Goal: Submit feedback/report problem

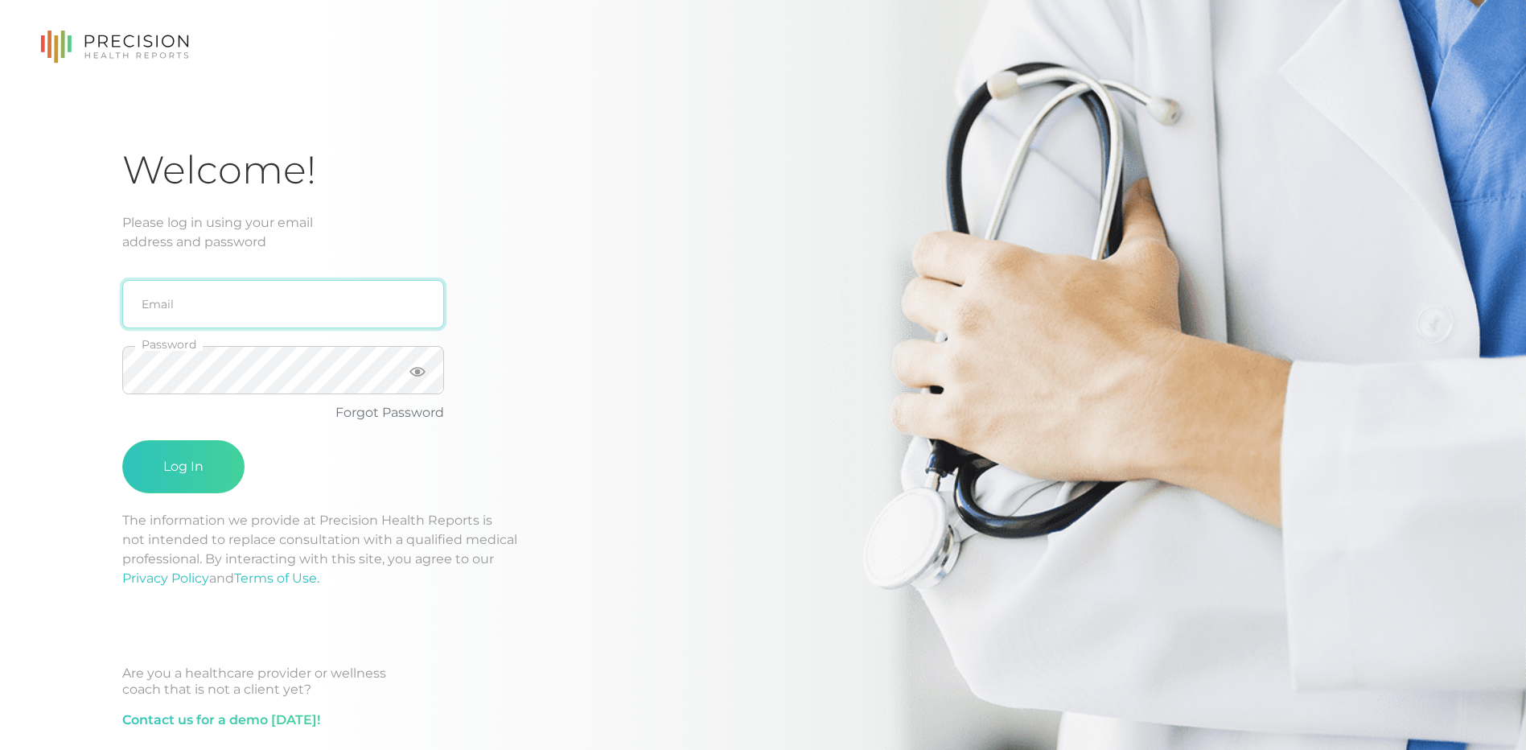
click at [272, 321] on input "email" at bounding box center [283, 304] width 322 height 48
type input "[EMAIL_ADDRESS][DOMAIN_NAME]"
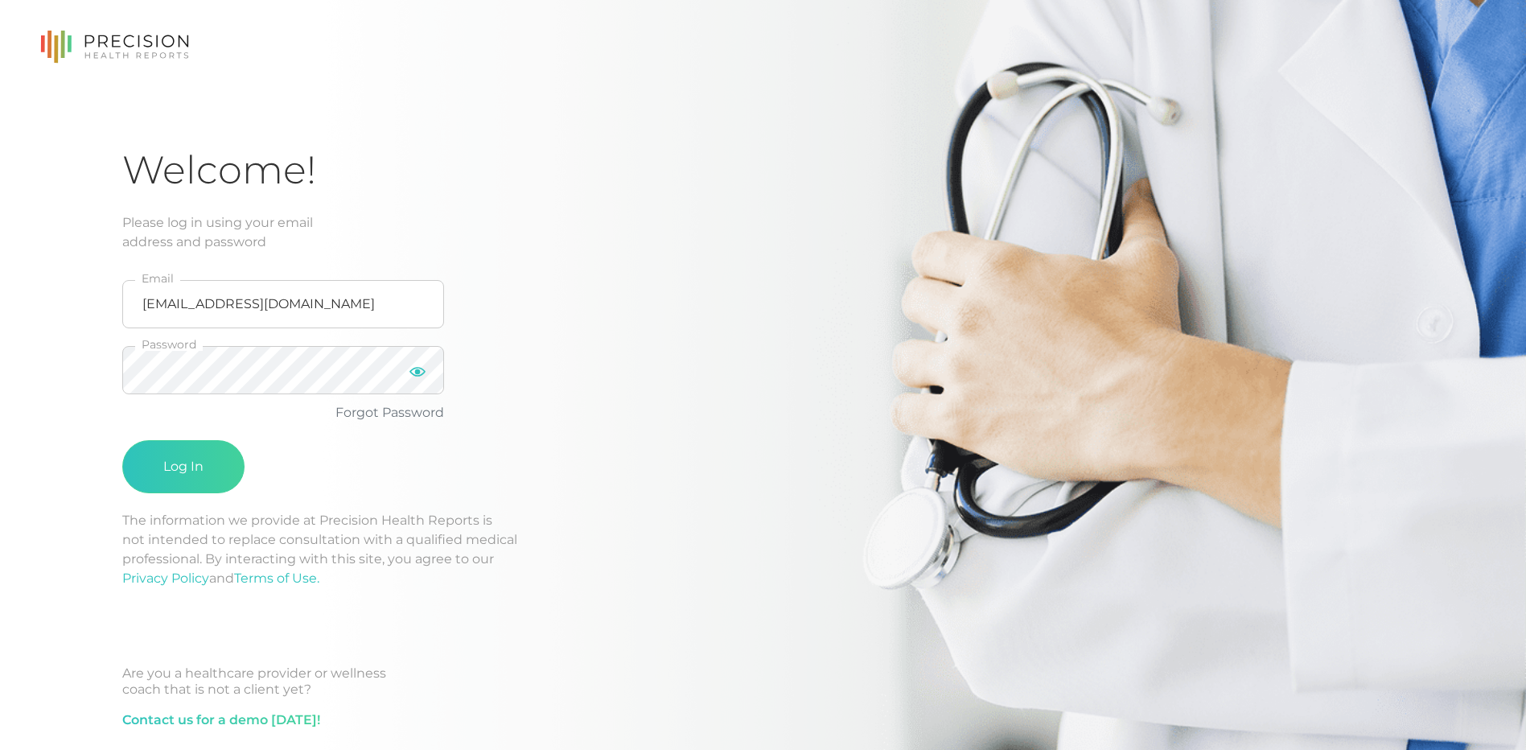
click at [413, 365] on icon at bounding box center [418, 372] width 16 height 16
click at [179, 466] on button "Log In" at bounding box center [183, 466] width 122 height 53
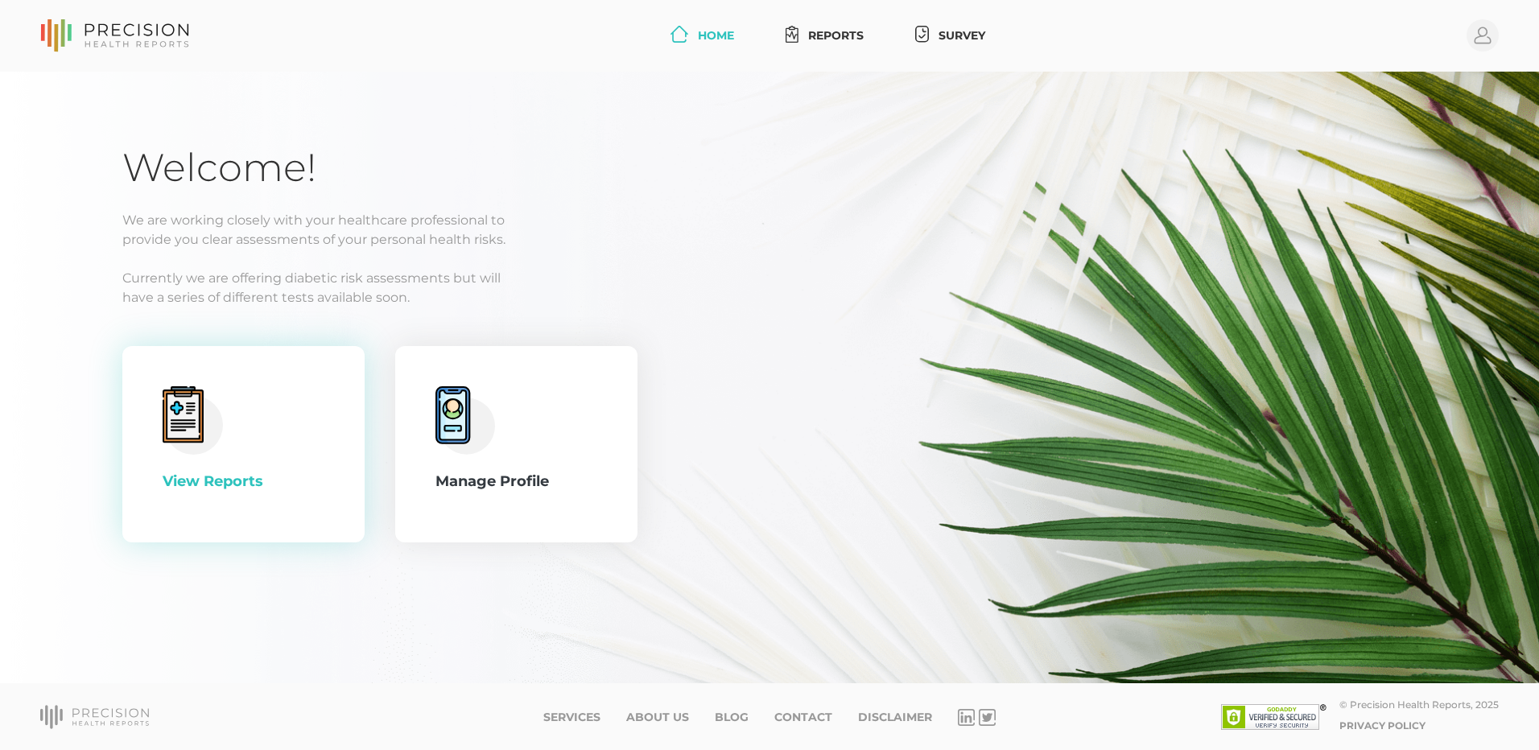
click at [223, 477] on div "View Reports" at bounding box center [244, 482] width 162 height 22
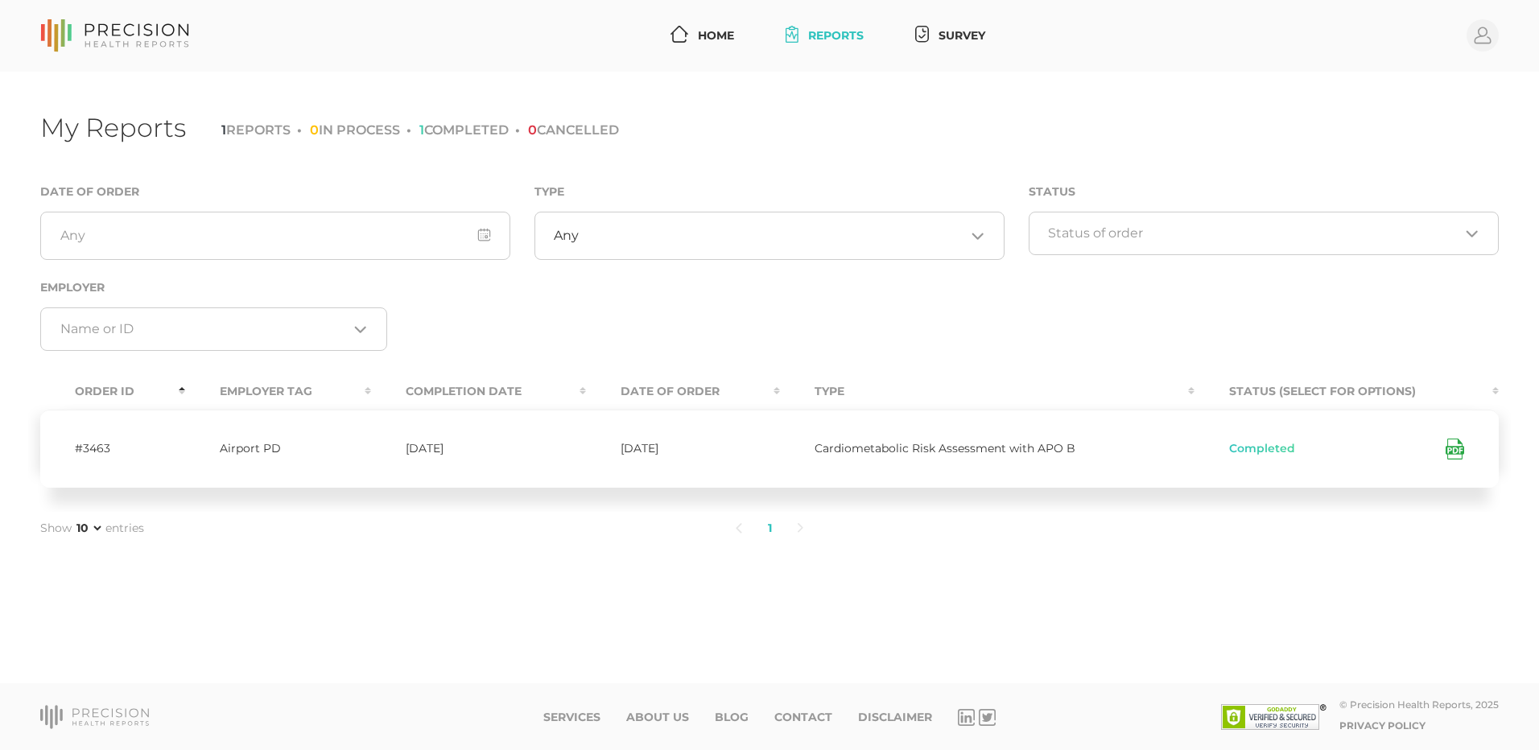
click at [1266, 453] on span "Completed" at bounding box center [1262, 449] width 66 height 13
click at [1263, 444] on span "Completed" at bounding box center [1262, 449] width 66 height 13
click at [1454, 450] on icon at bounding box center [1452, 450] width 8 height 4
click at [676, 38] on icon at bounding box center [679, 34] width 18 height 17
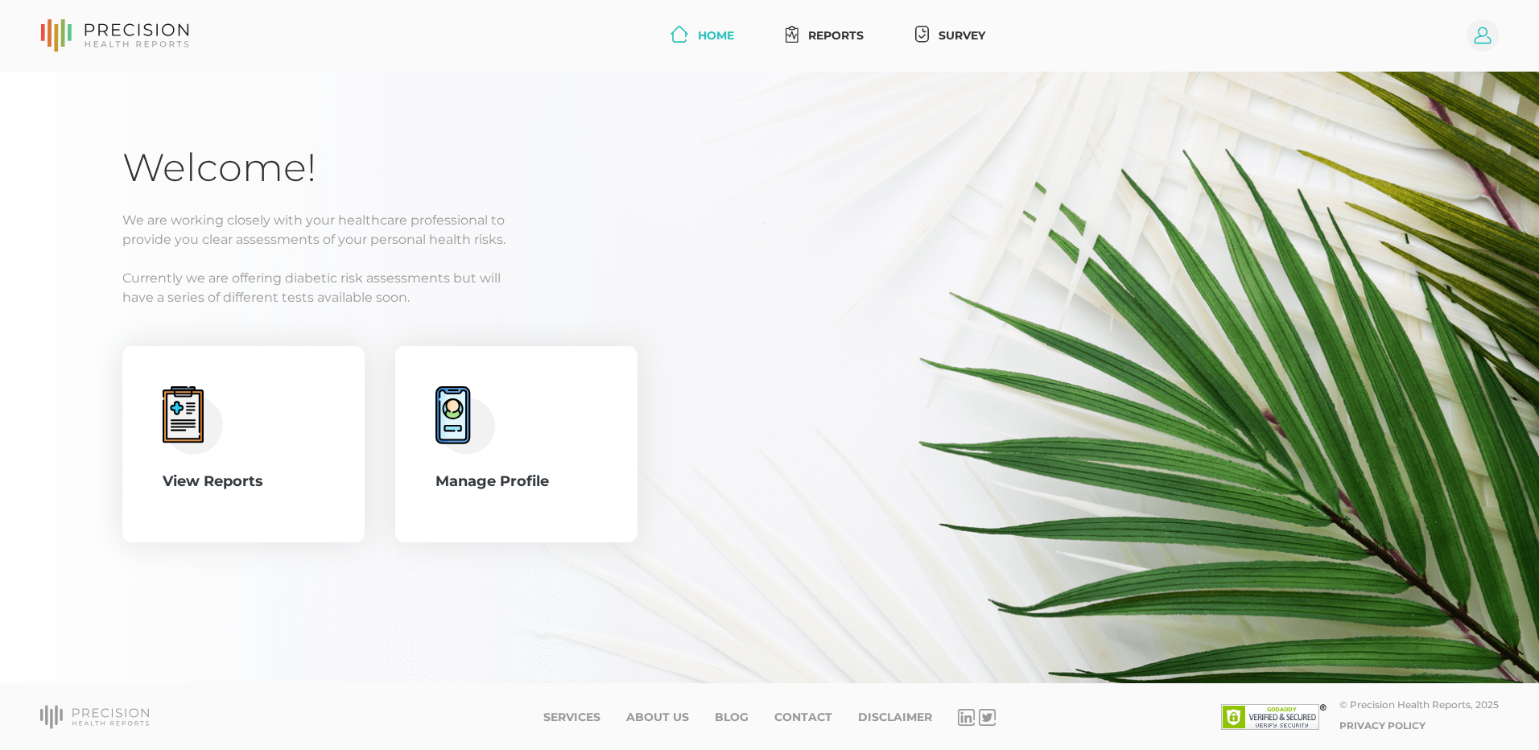
click at [1488, 39] on circle at bounding box center [1482, 35] width 32 height 32
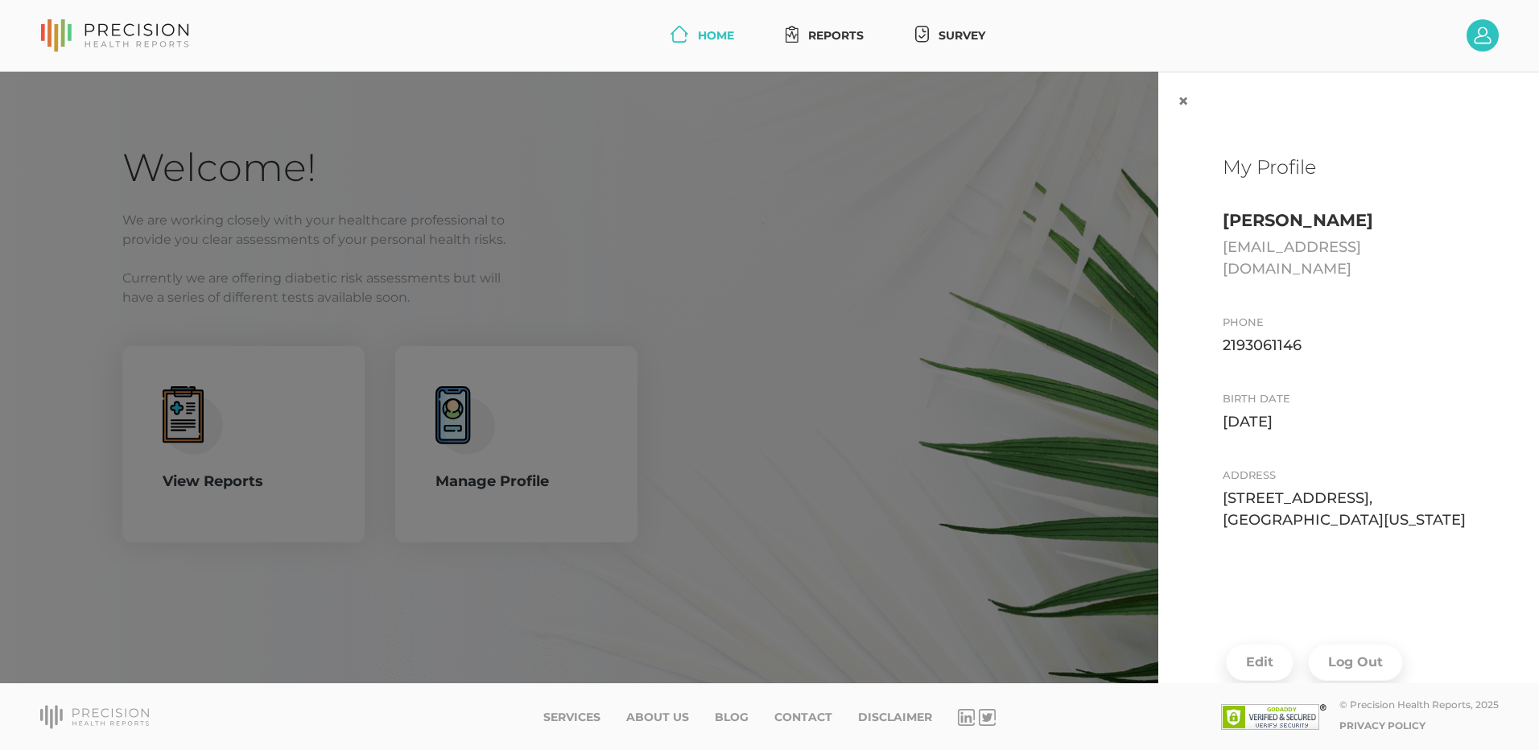
click at [1041, 224] on div "× My Profile Jeffrey Trevino Trevciro@gmail.com Phone 2193061146 Birth date 05/…" at bounding box center [769, 378] width 1539 height 612
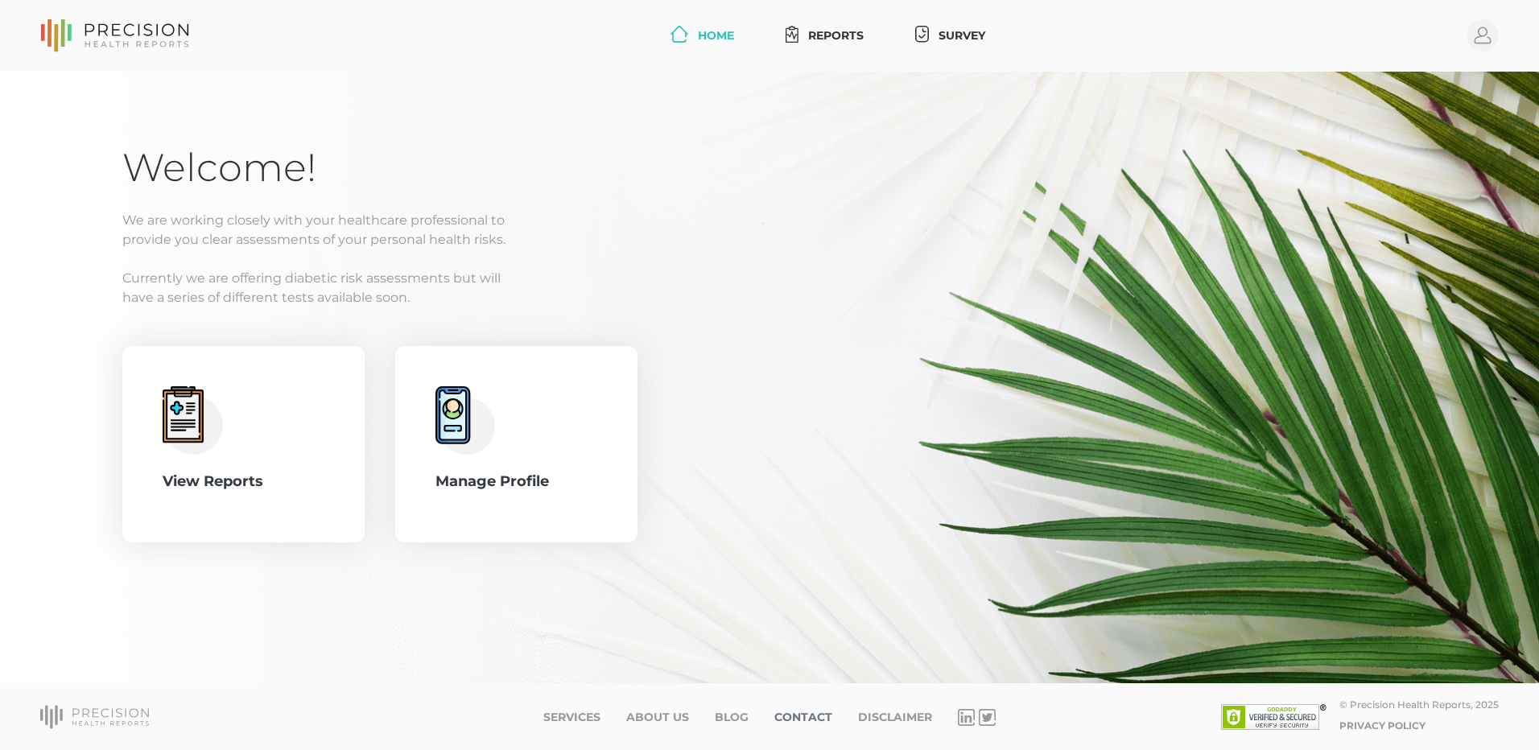
click at [806, 718] on link "Contact" at bounding box center [803, 718] width 58 height 14
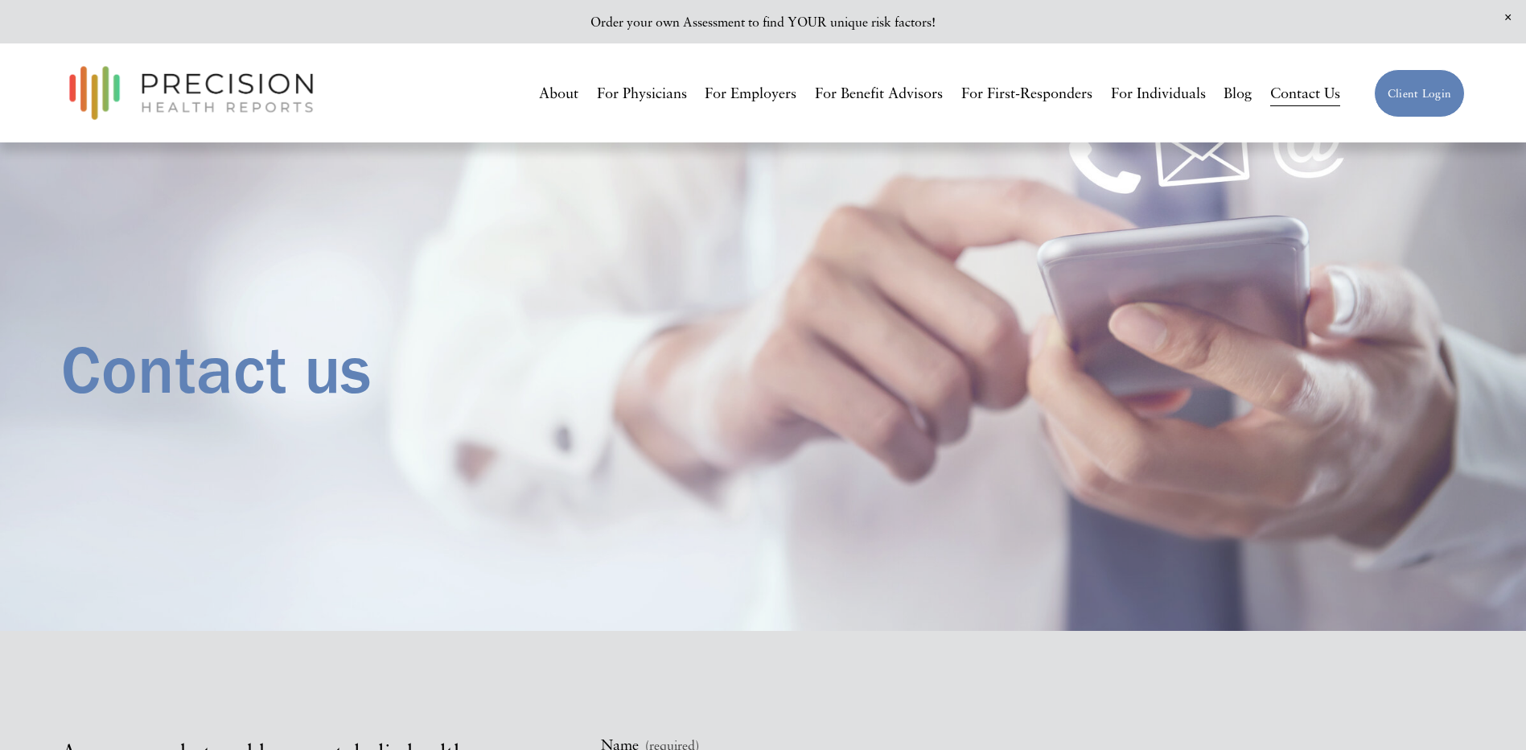
scroll to position [322, 0]
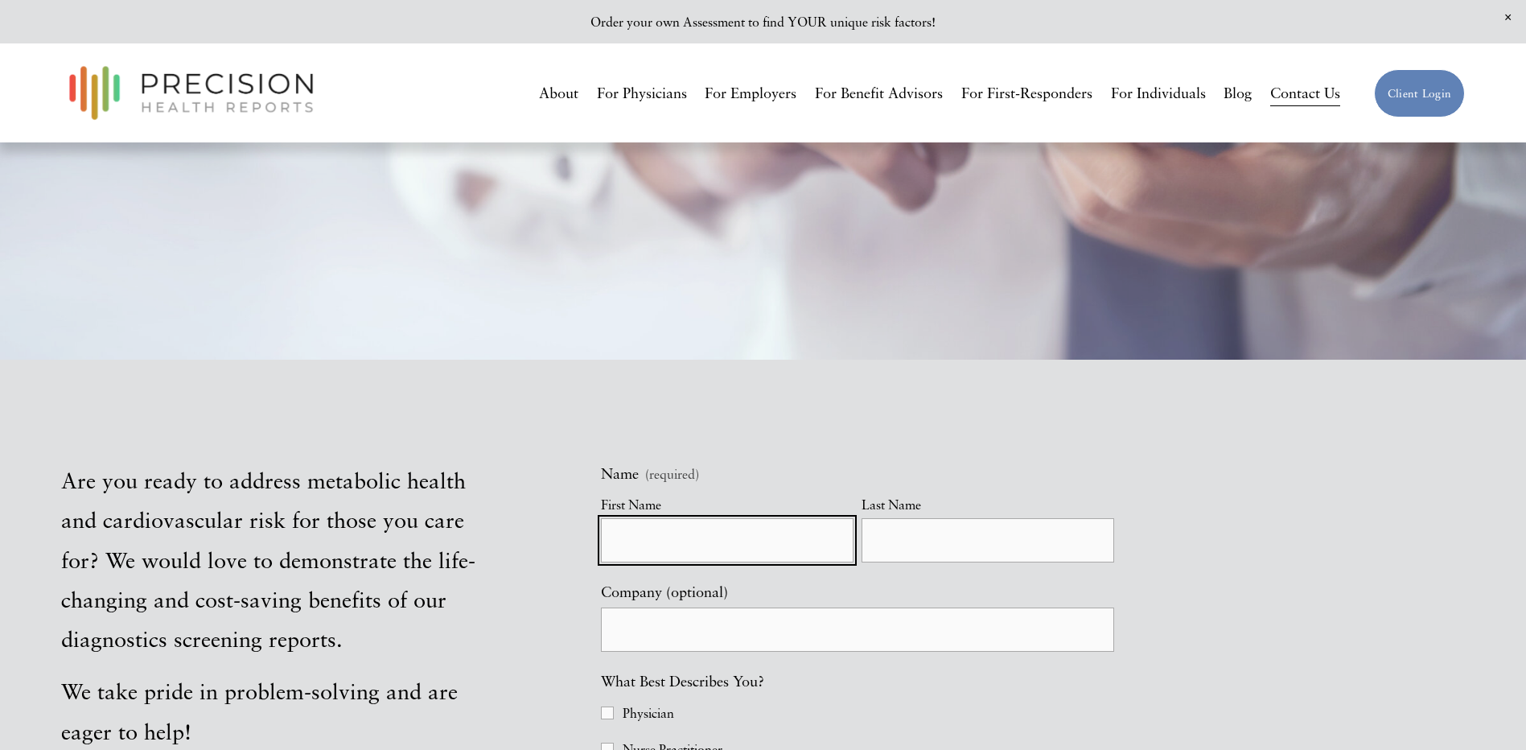
click at [693, 561] on input "First Name" at bounding box center [727, 540] width 253 height 44
type input "[PERSON_NAME]"
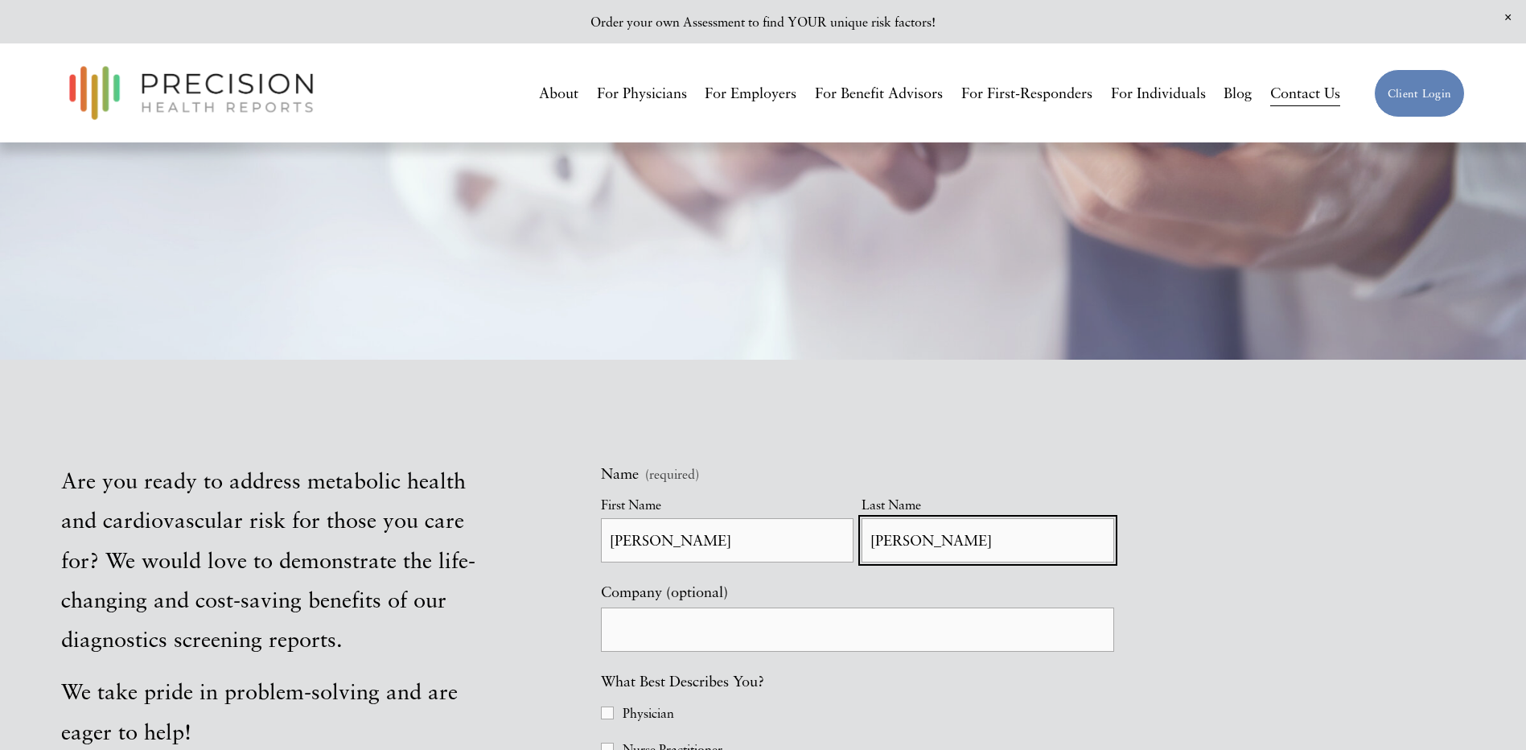
type input "[PERSON_NAME]"
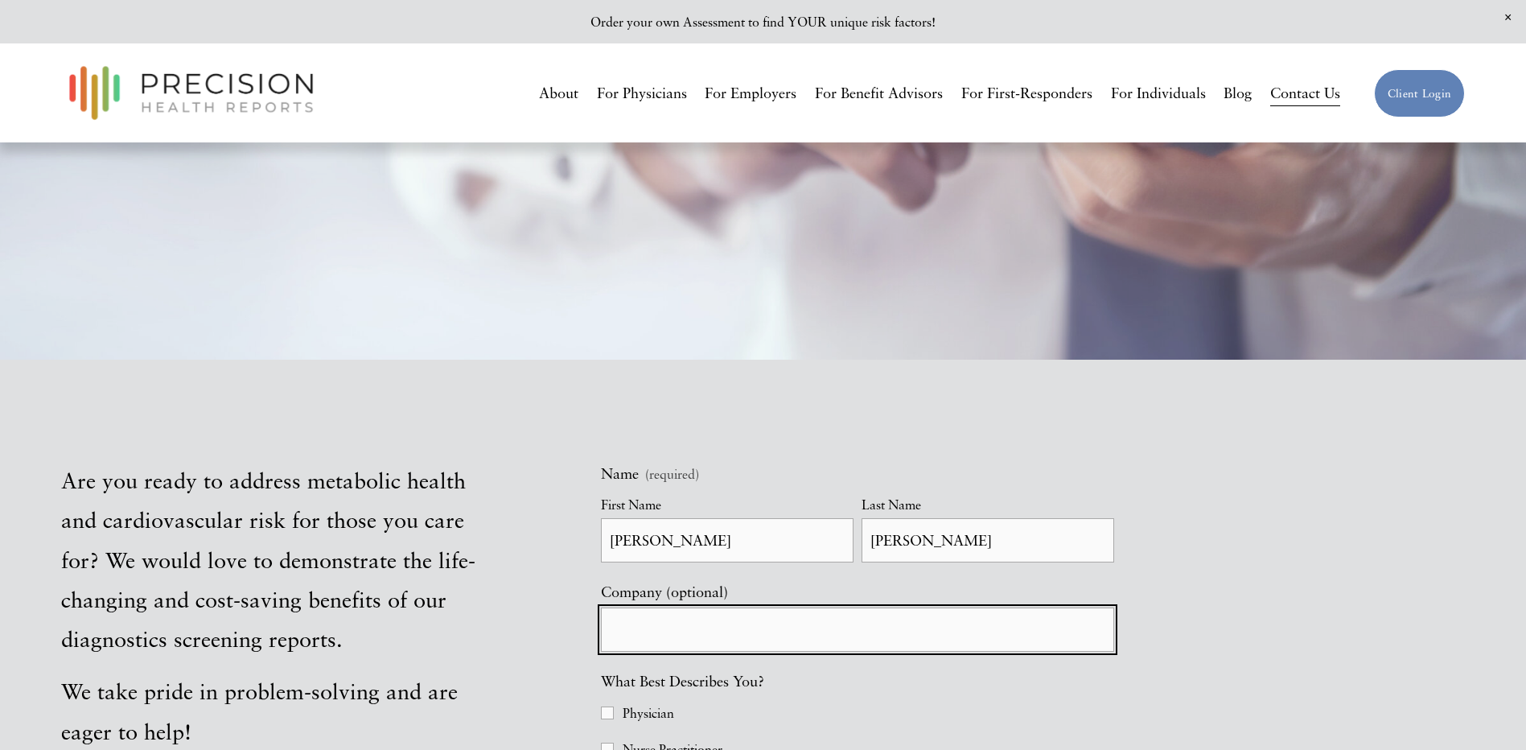
click at [666, 641] on input "Company (optional)" at bounding box center [857, 630] width 513 height 44
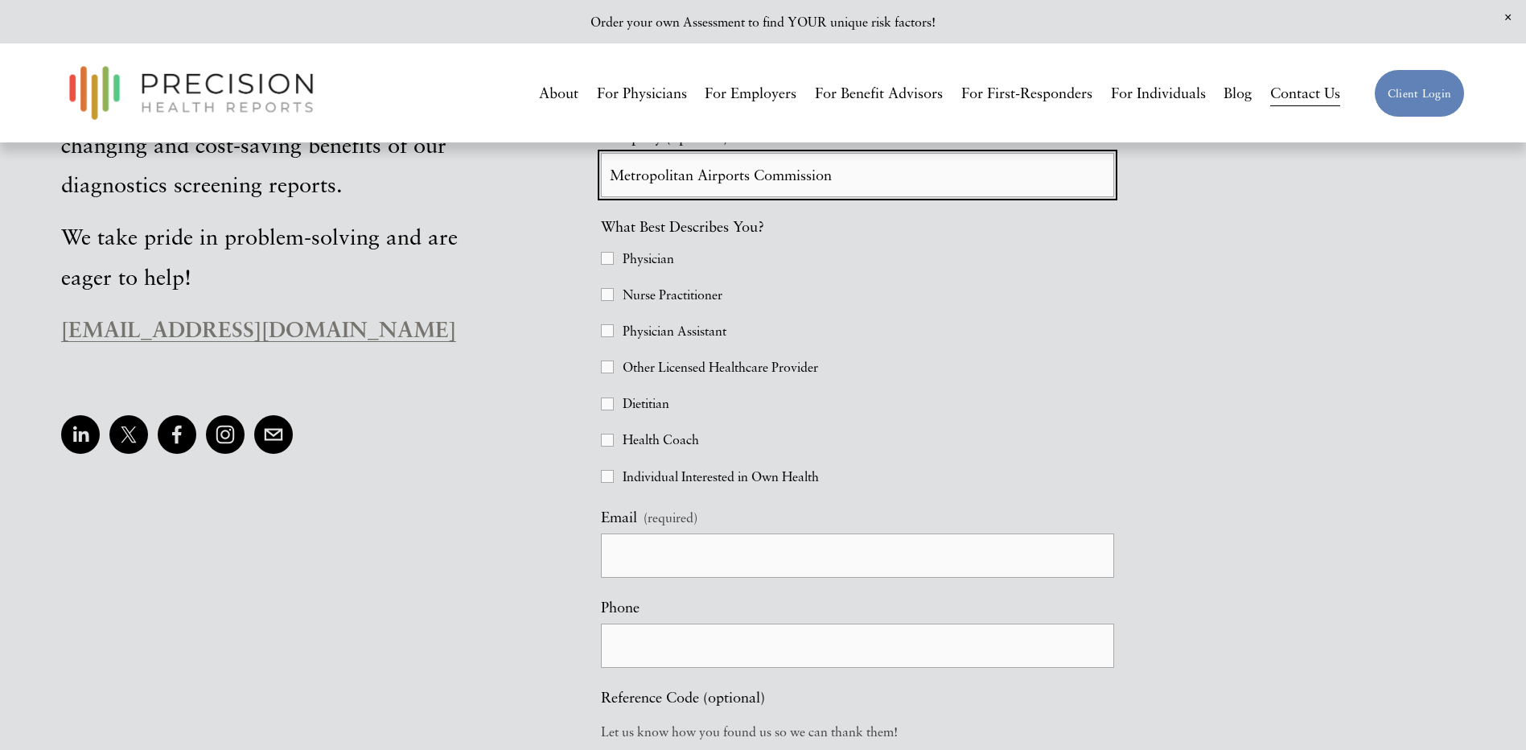
scroll to position [805, 0]
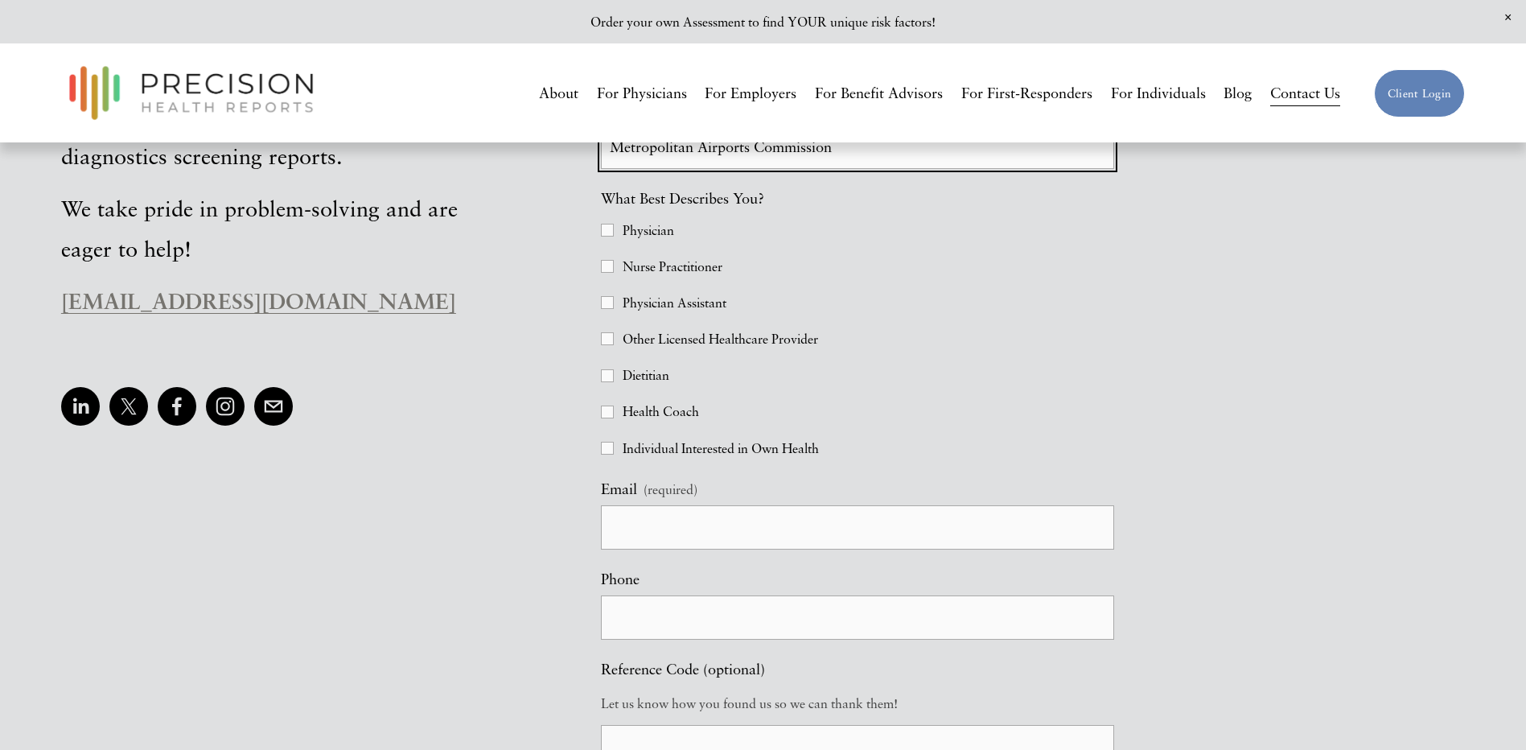
type input "Metropolitan Airports Commission"
click at [609, 455] on input "Individual Interested in Own Health" at bounding box center [607, 448] width 13 height 13
checkbox input "true"
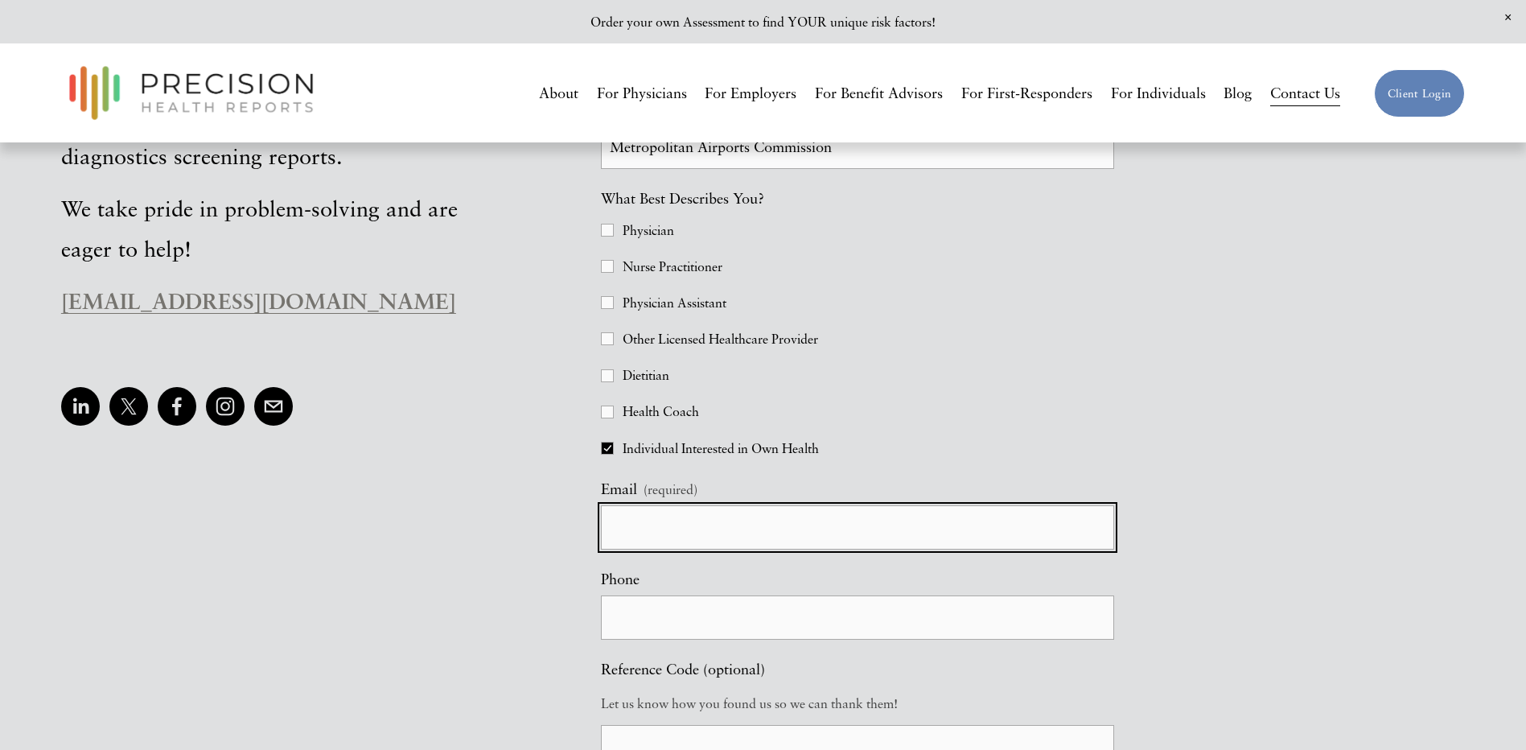
click at [678, 533] on input "Email (required)" at bounding box center [857, 527] width 513 height 44
type input "[EMAIL_ADDRESS][DOMAIN_NAME]"
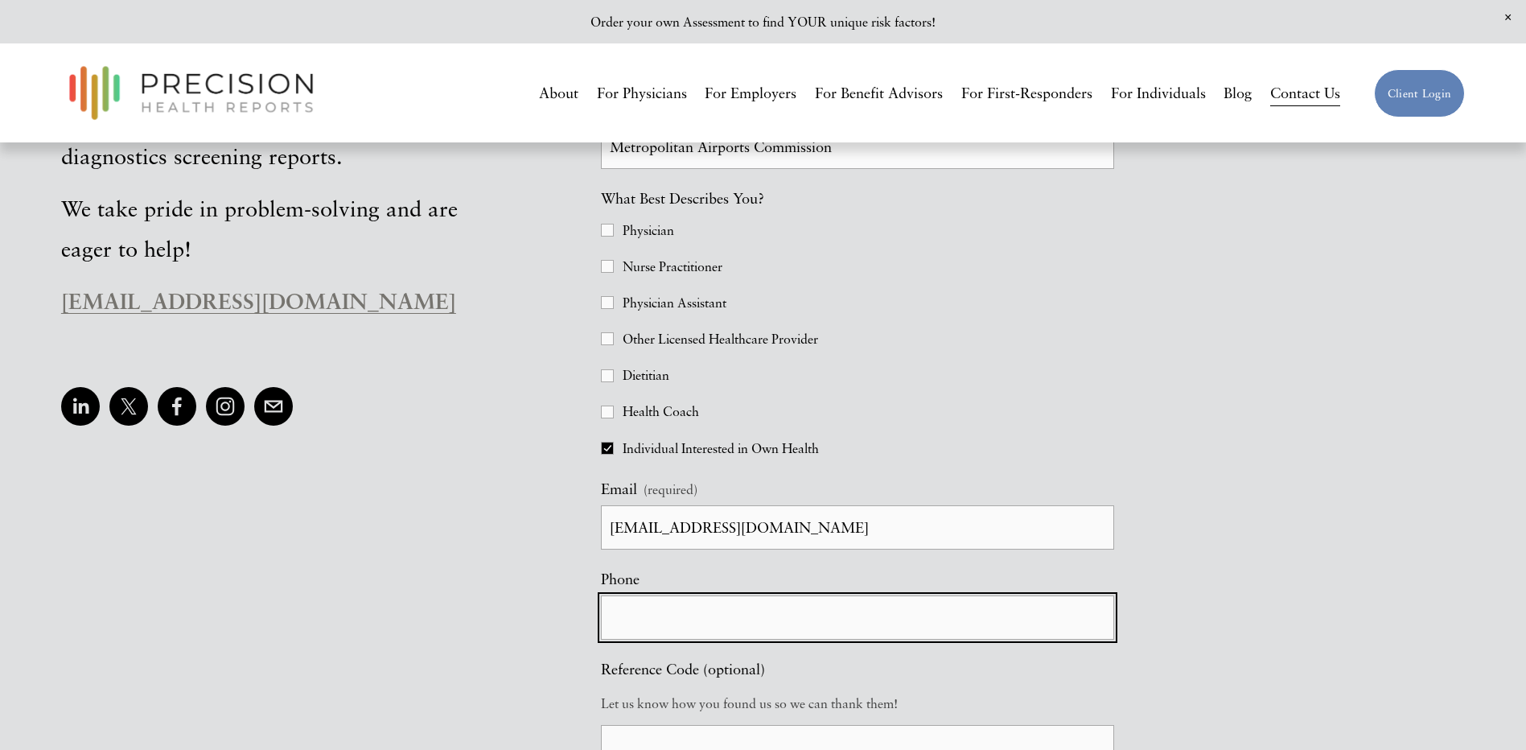
click at [711, 630] on input "text" at bounding box center [857, 617] width 513 height 44
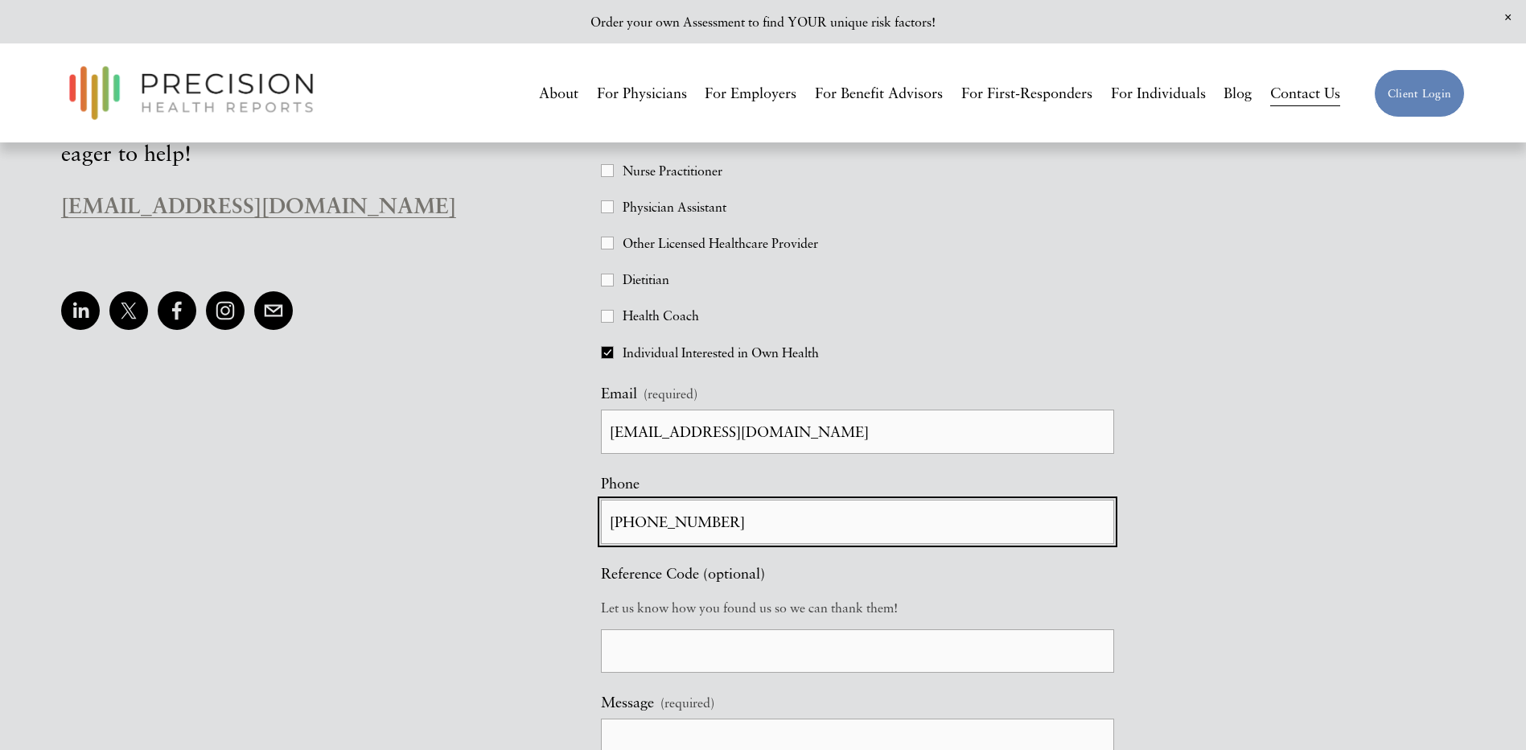
scroll to position [1046, 0]
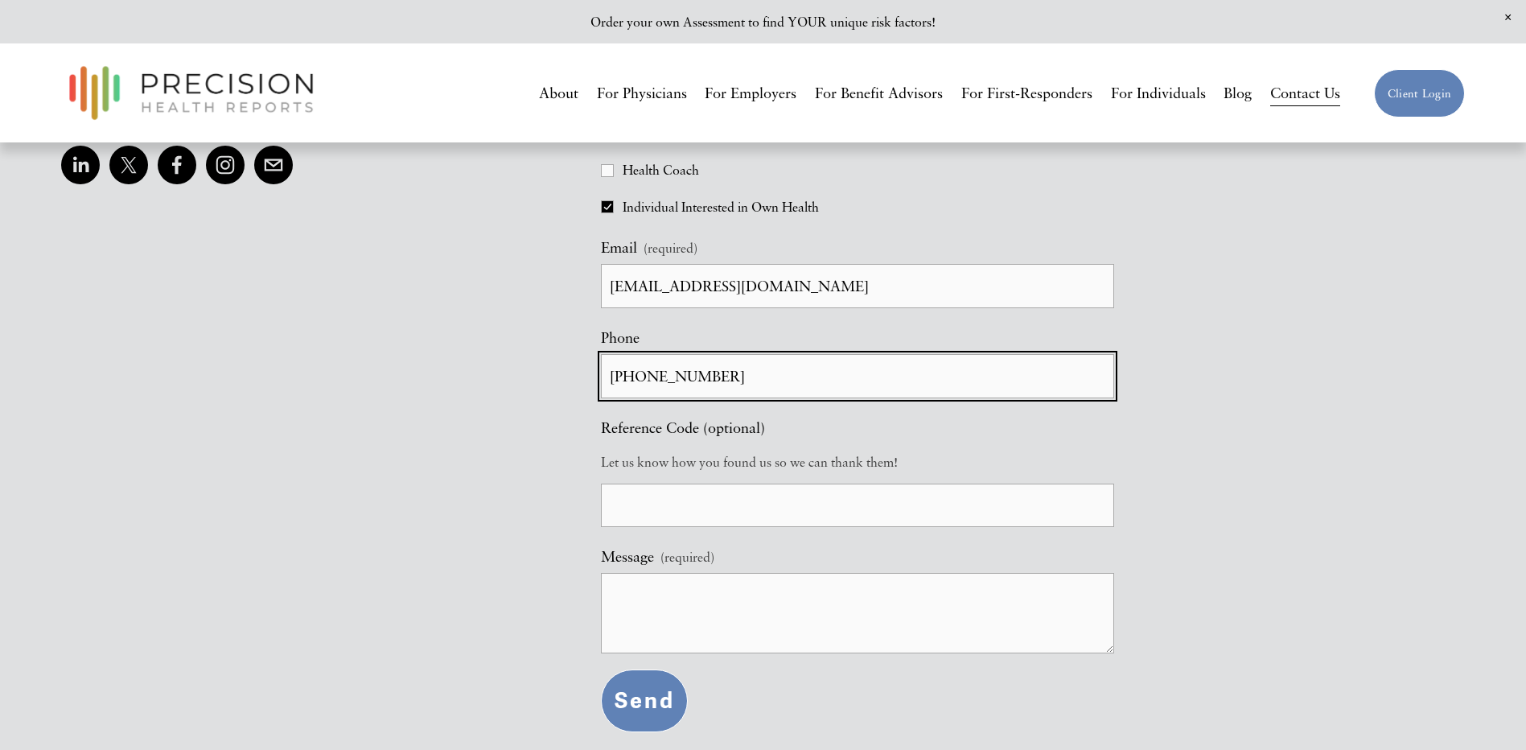
type input "[PHONE_NUMBER]"
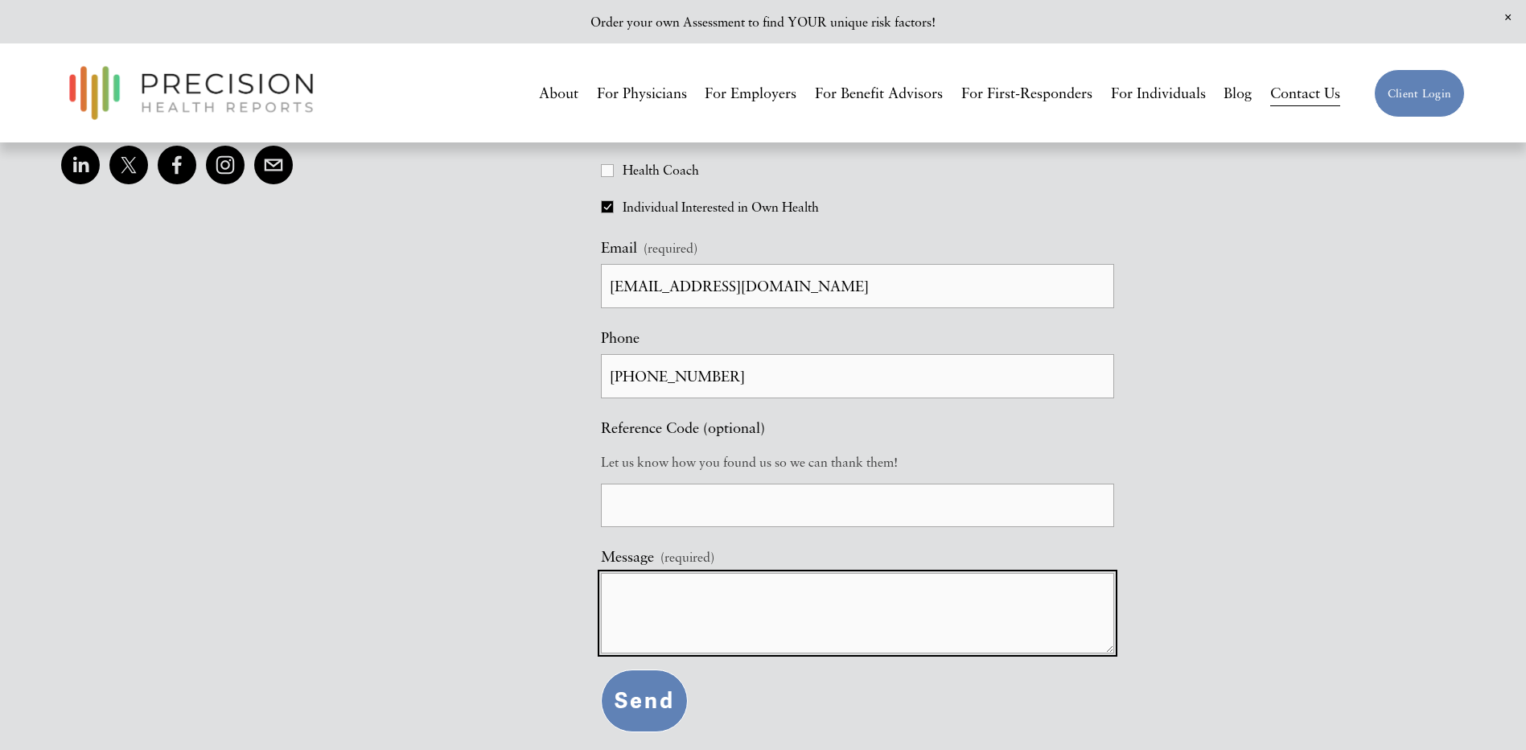
click at [673, 613] on textarea "Message (required)" at bounding box center [857, 613] width 513 height 80
type textarea "I got my [MEDICAL_DATA] results but not my calcium scan results"
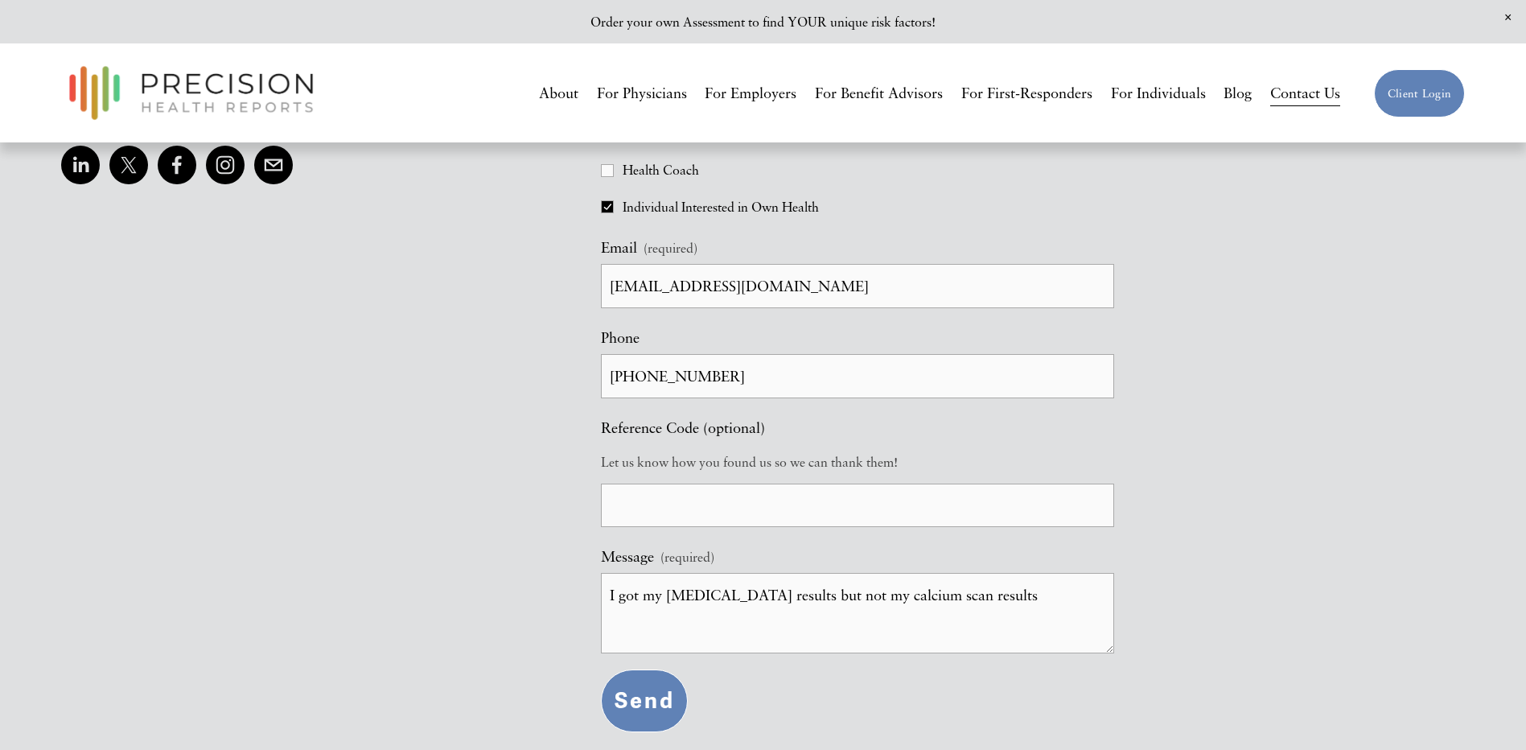
click at [648, 711] on span "Send" at bounding box center [645, 700] width 60 height 27
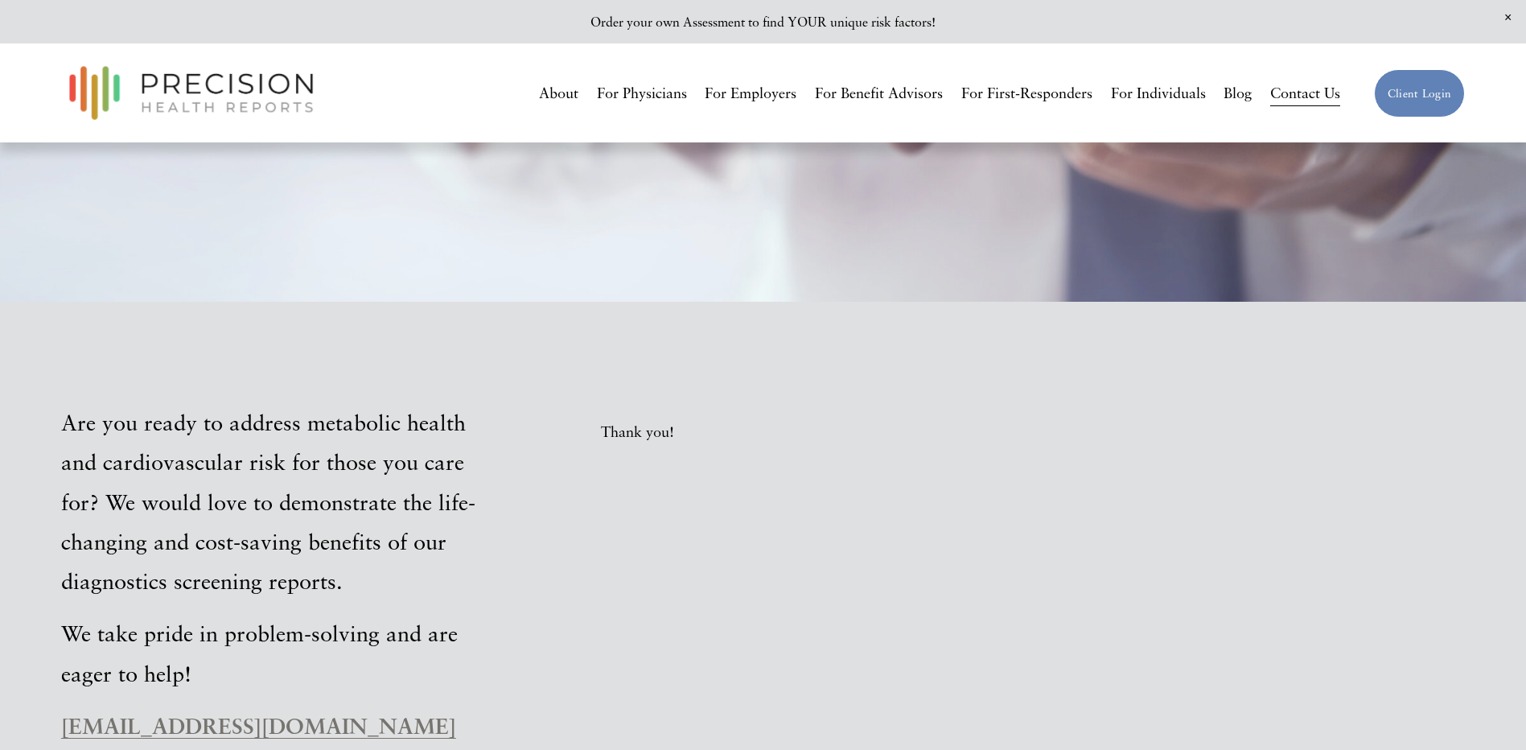
scroll to position [374, 0]
